Goal: Transaction & Acquisition: Purchase product/service

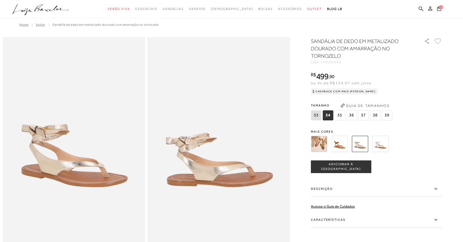
click at [337, 142] on img at bounding box center [339, 144] width 16 height 16
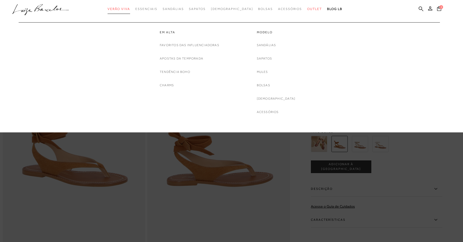
click at [130, 8] on span "Verão Viva" at bounding box center [118, 9] width 23 height 4
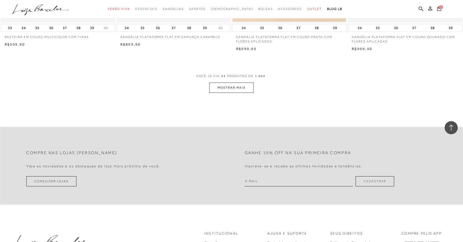
scroll to position [1222, 0]
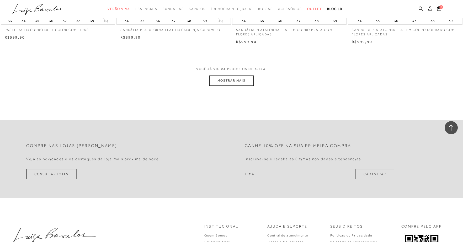
click at [228, 79] on button "MOSTRAR MAIS" at bounding box center [231, 80] width 44 height 10
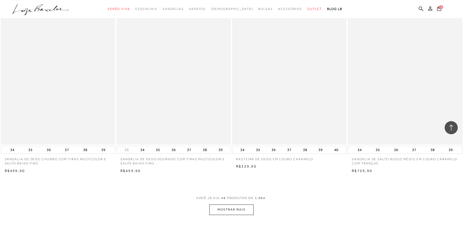
scroll to position [2329, 0]
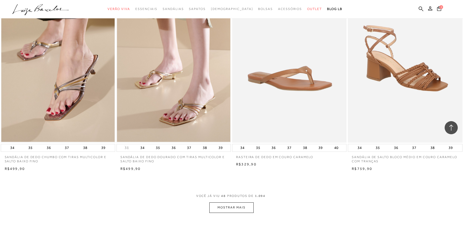
click at [230, 206] on button "MOSTRAR MAIS" at bounding box center [231, 207] width 44 height 10
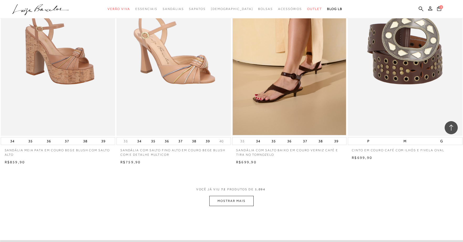
scroll to position [3570, 0]
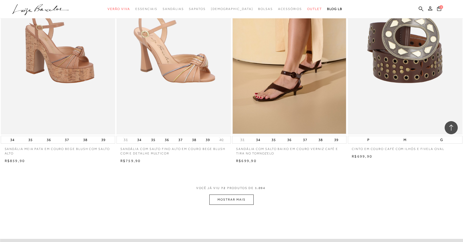
click at [243, 200] on button "MOSTRAR MAIS" at bounding box center [231, 200] width 44 height 10
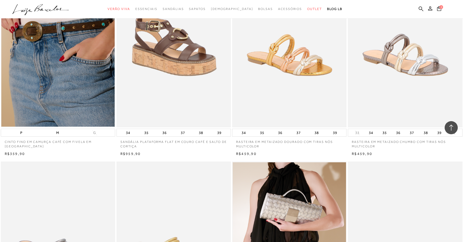
scroll to position [4401, 0]
